Goal: Browse casually: Explore the website without a specific task or goal

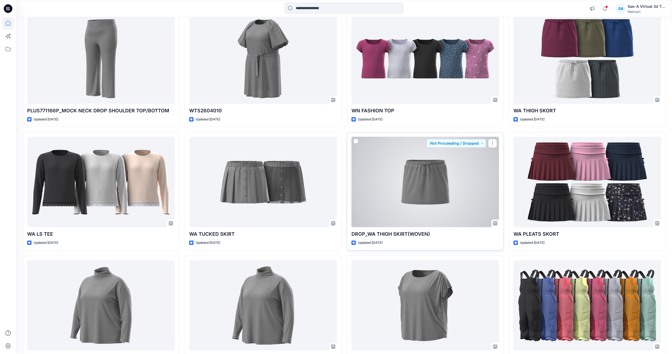
scroll to position [563, 0]
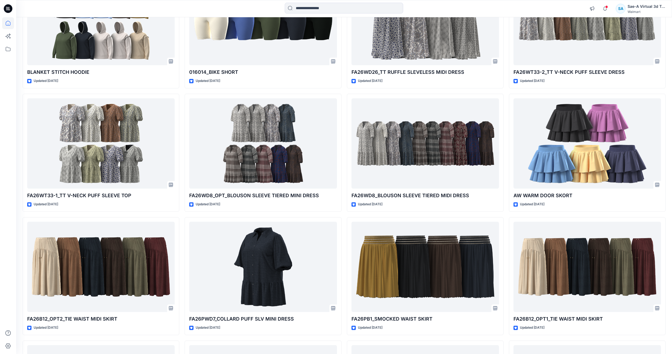
scroll to position [1699, 0]
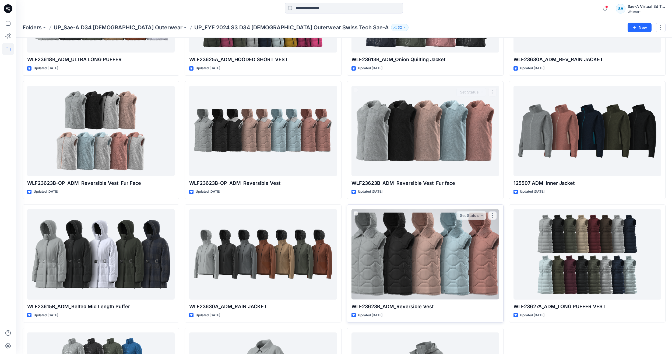
scroll to position [297, 0]
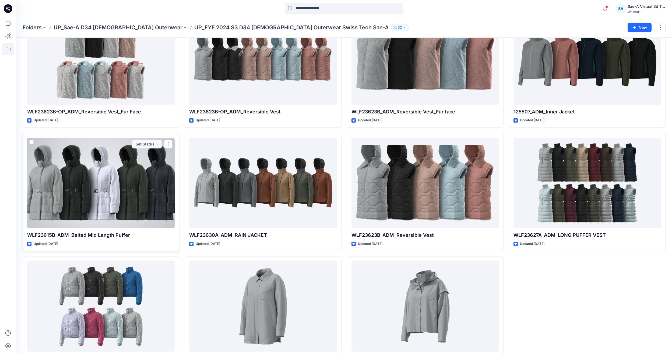
click at [124, 168] on div at bounding box center [100, 182] width 147 height 90
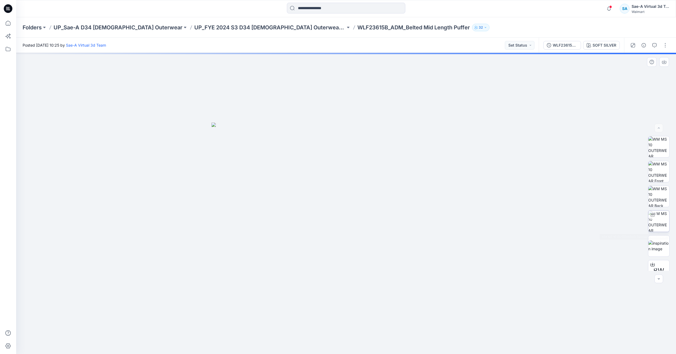
click at [659, 225] on img at bounding box center [658, 220] width 21 height 21
drag, startPoint x: 376, startPoint y: 231, endPoint x: 381, endPoint y: 207, distance: 24.1
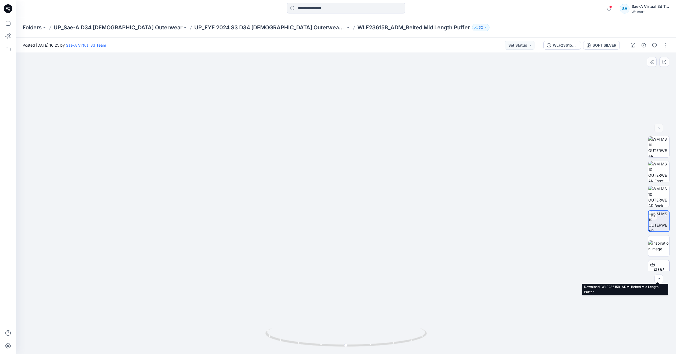
click at [653, 268] on div at bounding box center [652, 264] width 9 height 9
drag, startPoint x: 409, startPoint y: 342, endPoint x: 414, endPoint y: 327, distance: 15.3
click at [414, 327] on icon at bounding box center [346, 337] width 163 height 20
drag, startPoint x: 396, startPoint y: 356, endPoint x: 331, endPoint y: 316, distance: 75.9
click at [331, 323] on div at bounding box center [346, 203] width 660 height 301
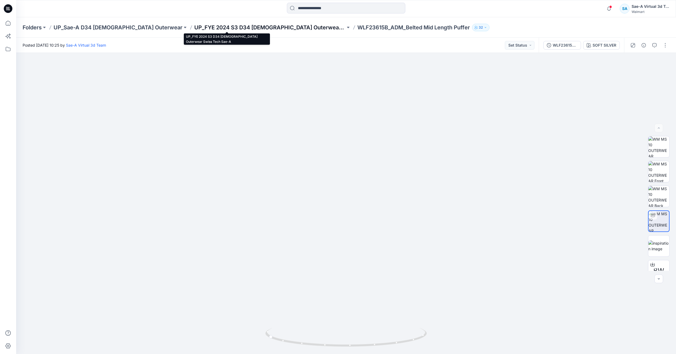
click at [200, 26] on p "UP_FYE 2024 S3 D34 [DEMOGRAPHIC_DATA] Outerwear Swiss Tech Sae-A" at bounding box center [269, 28] width 151 height 8
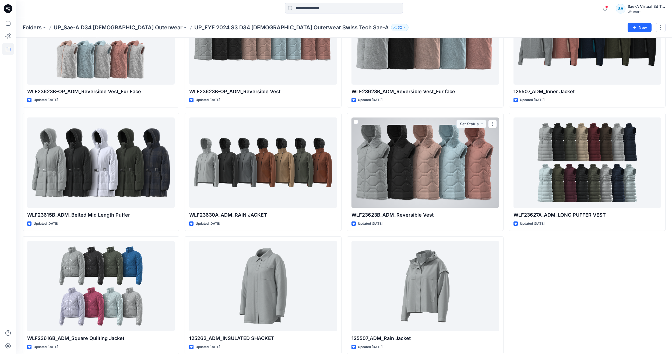
scroll to position [324, 0]
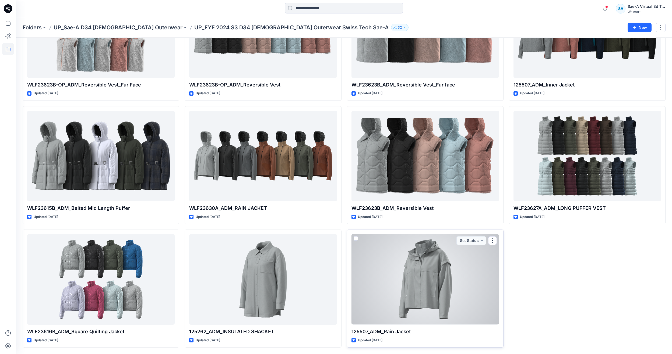
click at [440, 278] on div at bounding box center [424, 279] width 147 height 90
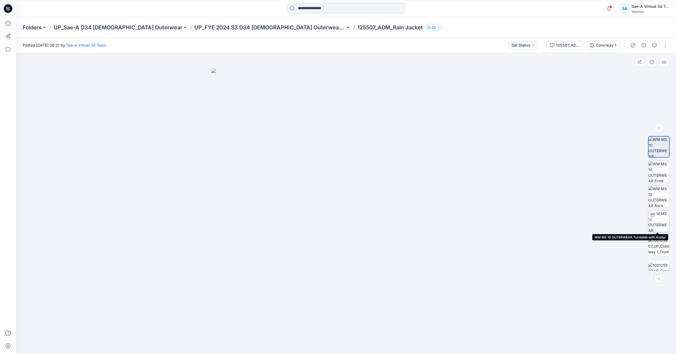
click at [656, 223] on img at bounding box center [658, 220] width 21 height 21
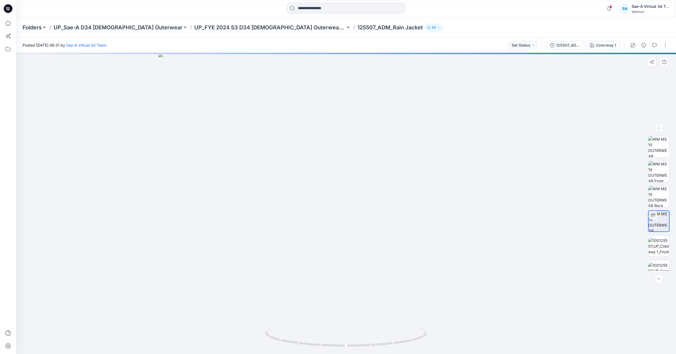
drag, startPoint x: 352, startPoint y: 226, endPoint x: 352, endPoint y: 230, distance: 3.8
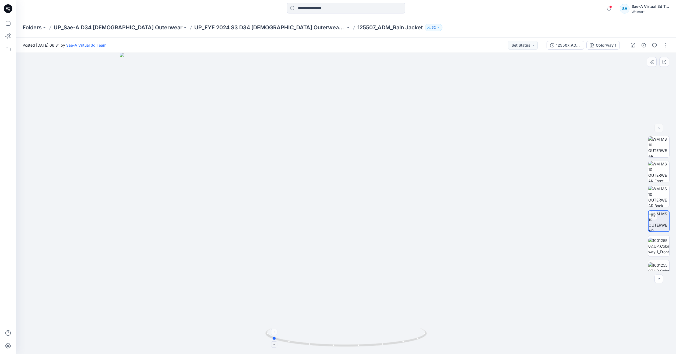
drag, startPoint x: 380, startPoint y: 347, endPoint x: 308, endPoint y: 330, distance: 73.8
click at [308, 330] on icon at bounding box center [346, 337] width 163 height 20
click at [427, 342] on icon at bounding box center [346, 337] width 163 height 20
drag, startPoint x: 403, startPoint y: 337, endPoint x: 473, endPoint y: 331, distance: 71.0
click at [473, 331] on div at bounding box center [346, 203] width 660 height 301
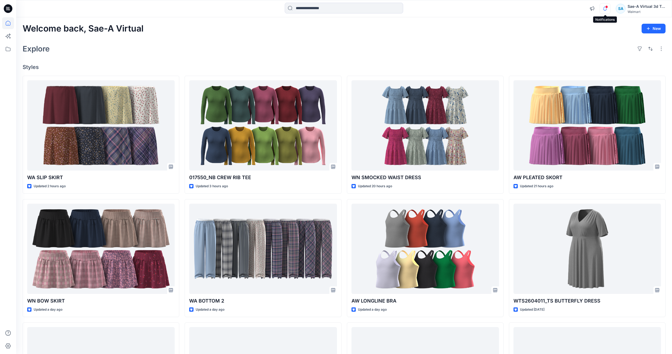
click at [602, 12] on icon "button" at bounding box center [605, 8] width 10 height 11
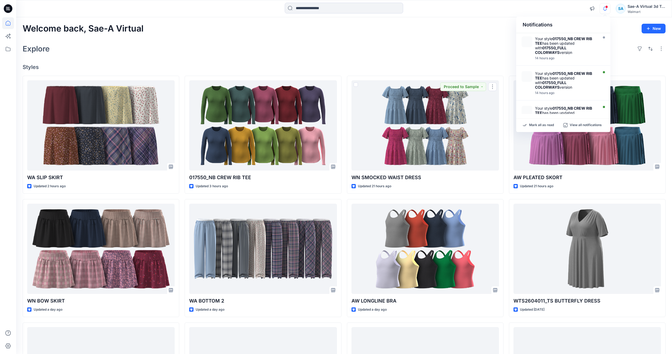
drag, startPoint x: 398, startPoint y: 46, endPoint x: 398, endPoint y: 50, distance: 3.8
click at [398, 46] on div "Explore" at bounding box center [344, 48] width 643 height 13
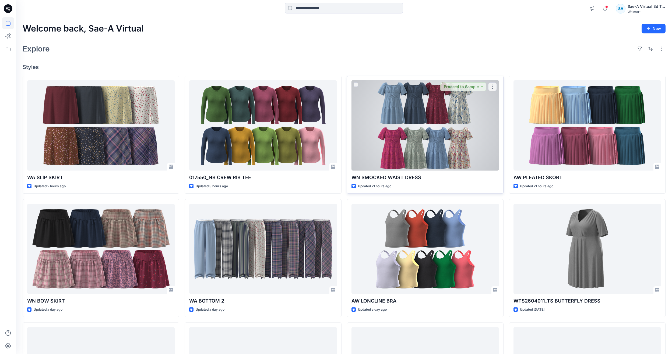
click at [420, 148] on div at bounding box center [424, 125] width 147 height 90
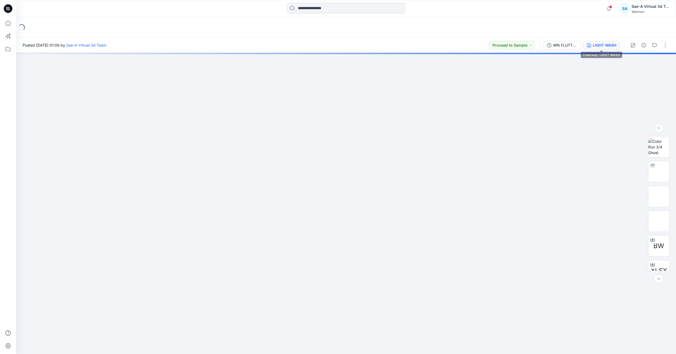
click at [611, 42] on div "LIGHT WASH" at bounding box center [604, 45] width 23 height 6
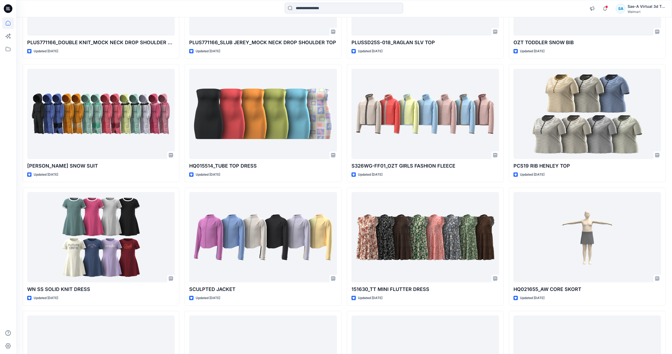
scroll to position [905, 0]
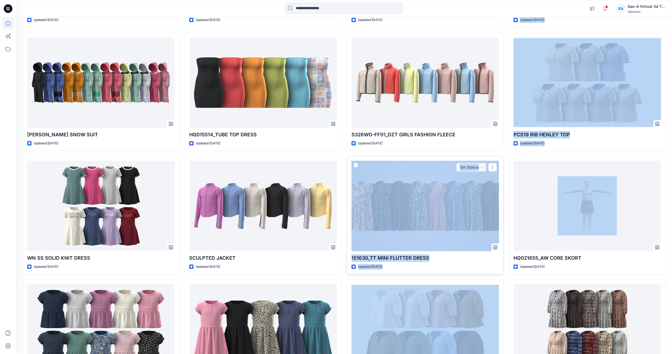
drag, startPoint x: 512, startPoint y: 225, endPoint x: 480, endPoint y: 232, distance: 32.8
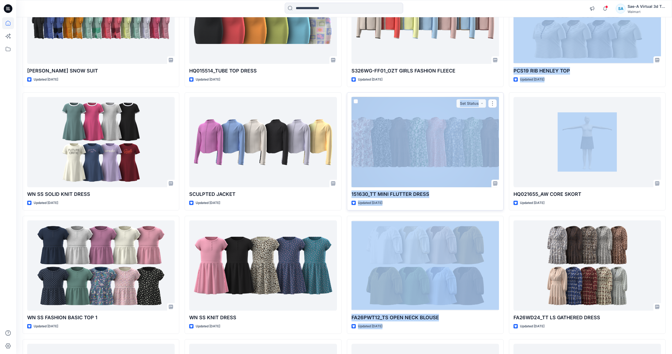
scroll to position [1040, 0]
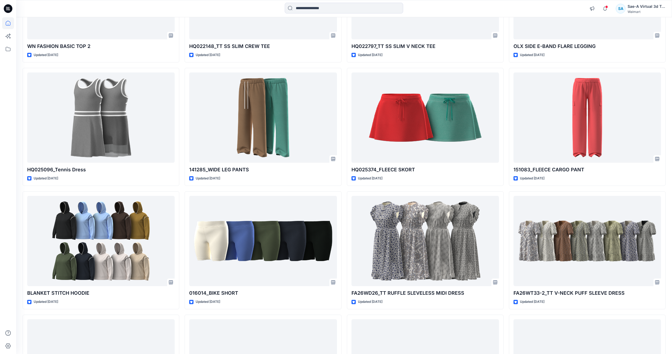
scroll to position [1490, 0]
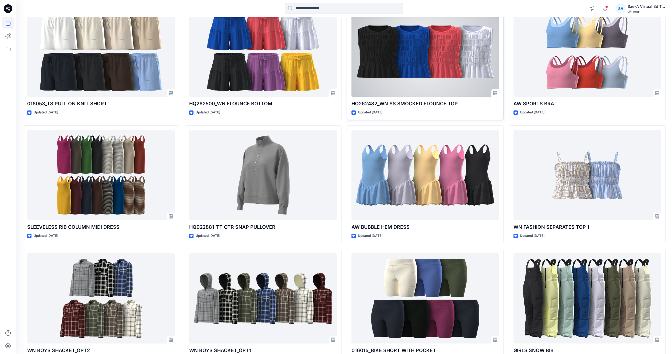
scroll to position [2680, 0]
